Goal: Transaction & Acquisition: Purchase product/service

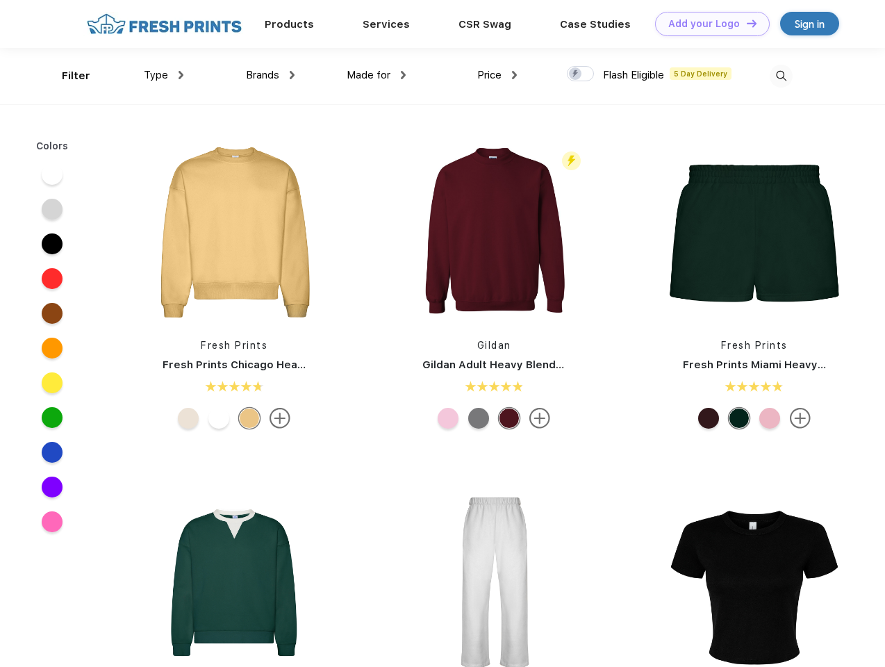
scroll to position [1, 0]
click at [707, 24] on link "Add your Logo Design Tool" at bounding box center [712, 24] width 115 height 24
click at [0, 0] on div "Design Tool" at bounding box center [0, 0] width 0 height 0
click at [746, 23] on link "Add your Logo Design Tool" at bounding box center [712, 24] width 115 height 24
click at [67, 76] on div "Filter" at bounding box center [76, 76] width 28 height 16
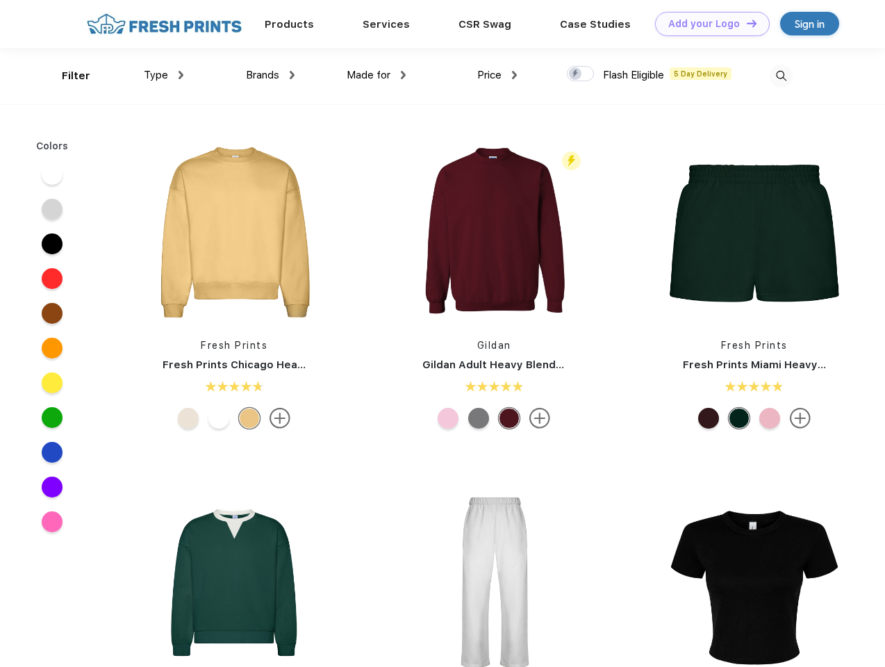
click at [164, 75] on span "Type" at bounding box center [156, 75] width 24 height 13
click at [270, 75] on span "Brands" at bounding box center [262, 75] width 33 height 13
click at [377, 75] on span "Made for" at bounding box center [369, 75] width 44 height 13
click at [498, 75] on span "Price" at bounding box center [489, 75] width 24 height 13
click at [581, 74] on div at bounding box center [580, 73] width 27 height 15
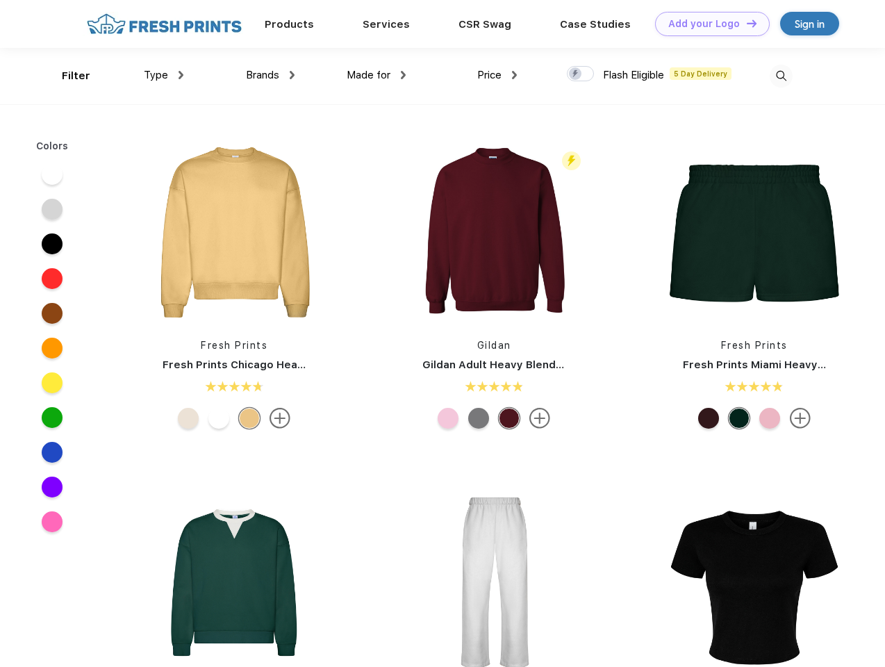
click at [576, 74] on input "checkbox" at bounding box center [571, 69] width 9 height 9
click at [781, 76] on img at bounding box center [781, 76] width 23 height 23
